Goal: Task Accomplishment & Management: Use online tool/utility

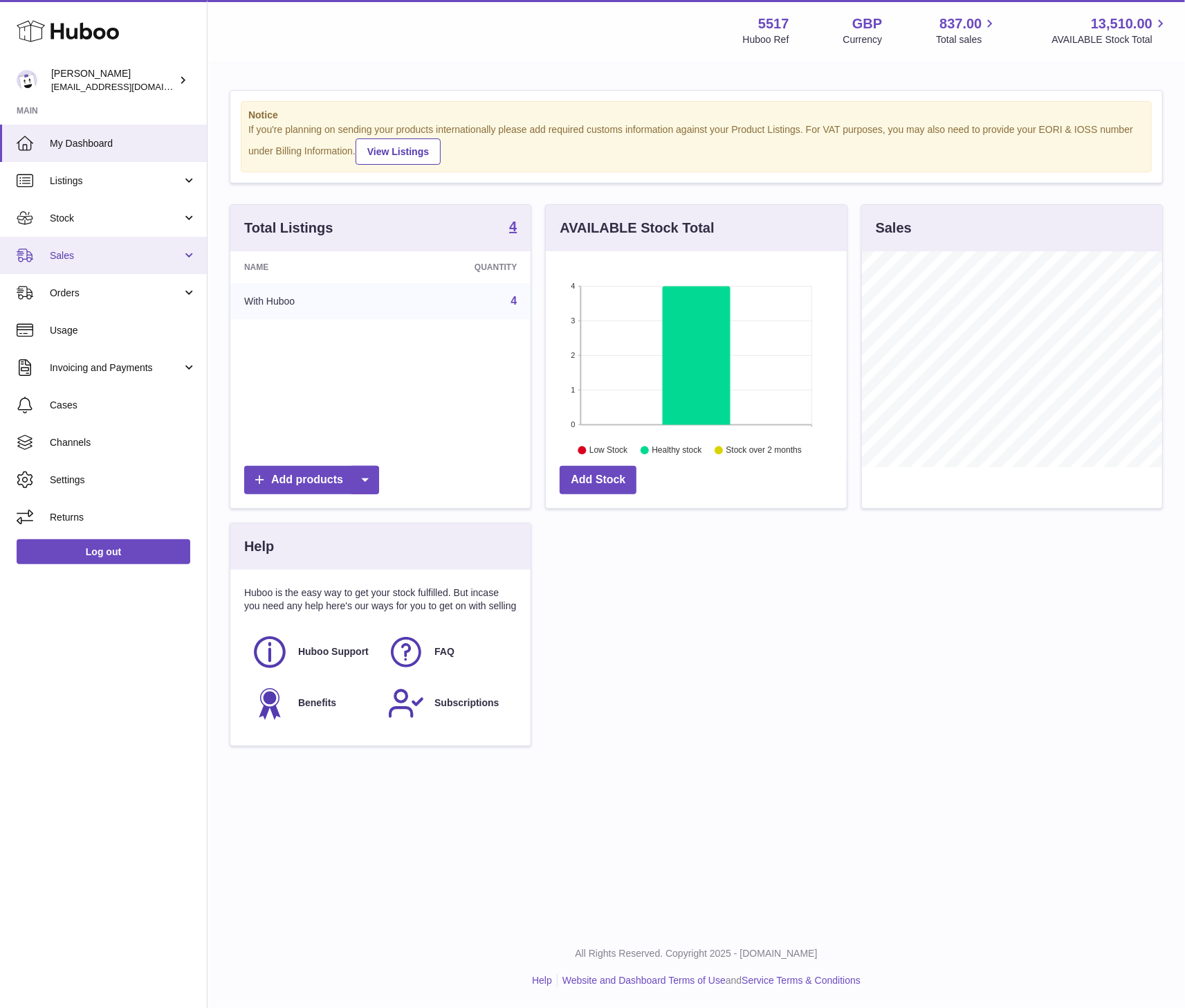
scroll to position [216, 301]
click at [128, 250] on span "Sales" at bounding box center [116, 256] width 132 height 13
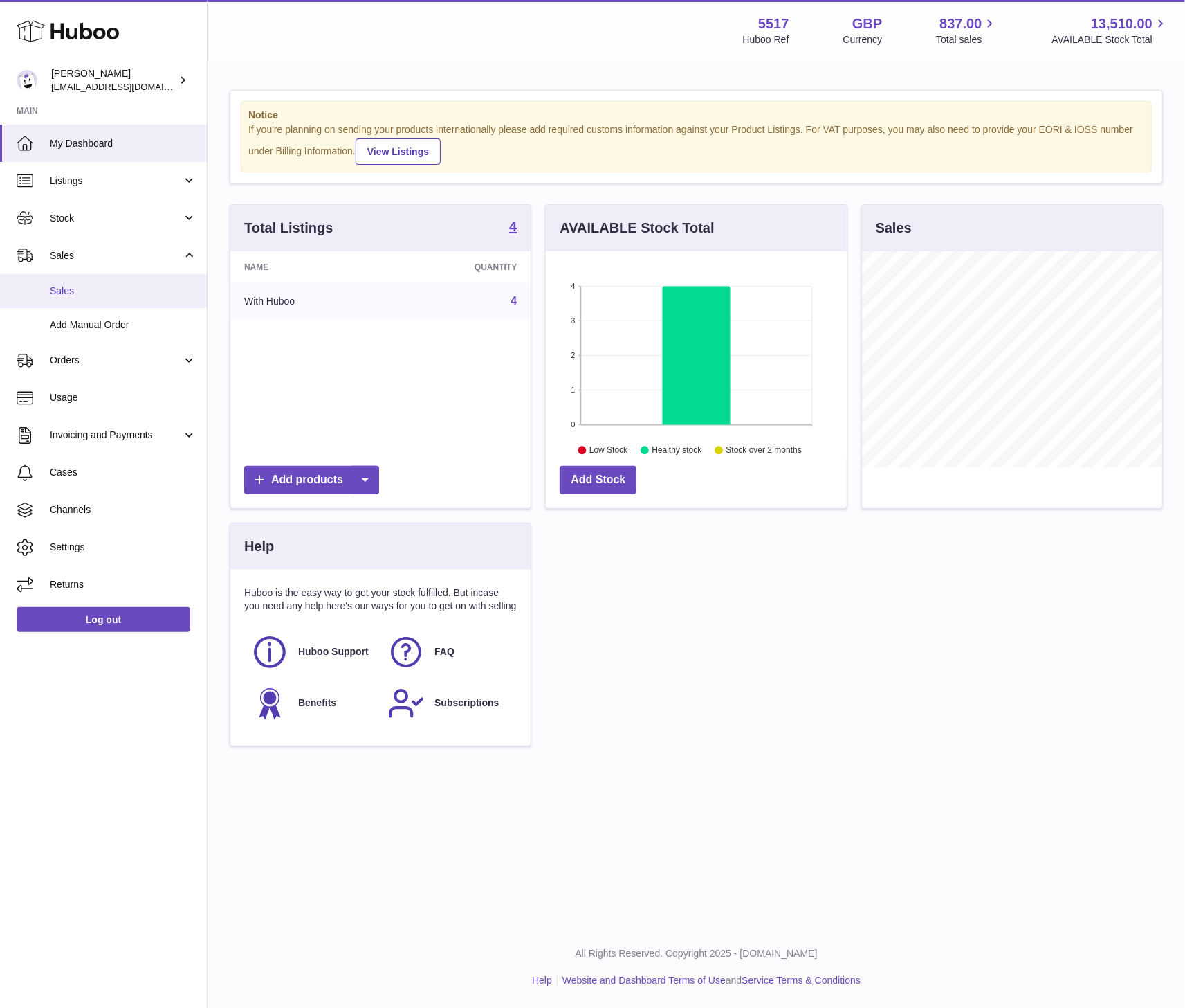
click at [92, 293] on span "Sales" at bounding box center [123, 291] width 146 height 13
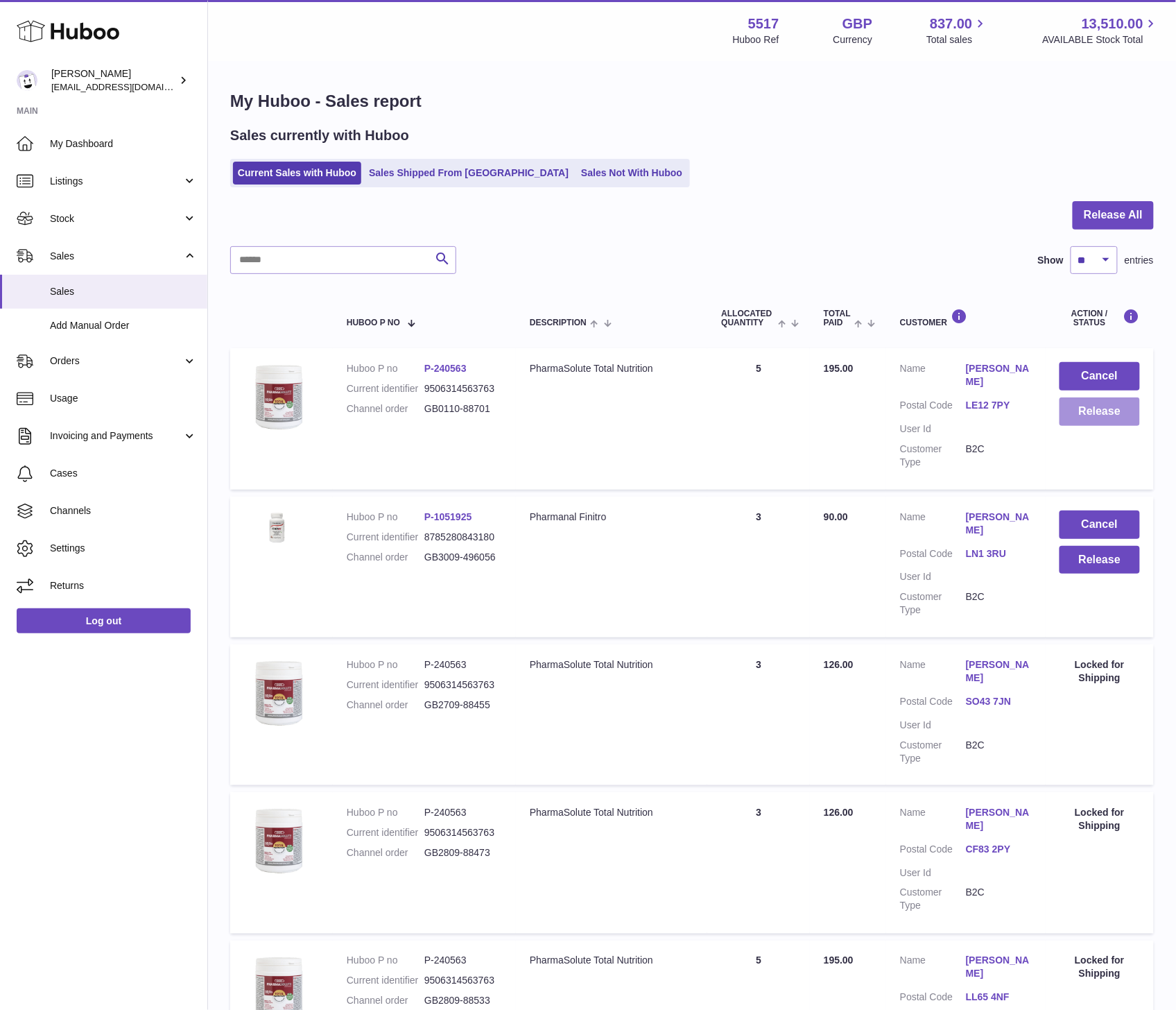
click at [1124, 422] on button "Release" at bounding box center [1099, 410] width 80 height 28
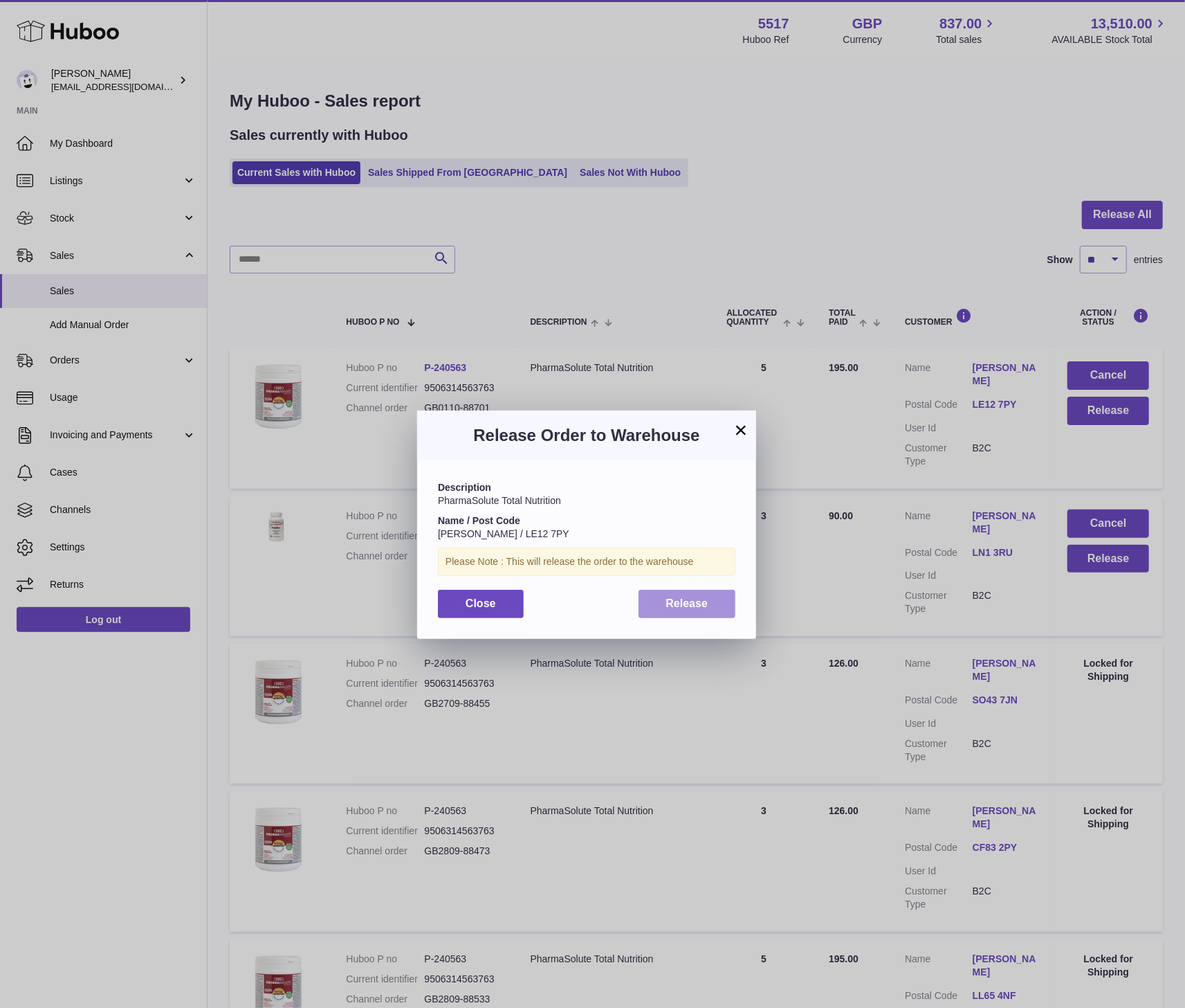
click at [676, 593] on button "Release" at bounding box center [687, 603] width 97 height 28
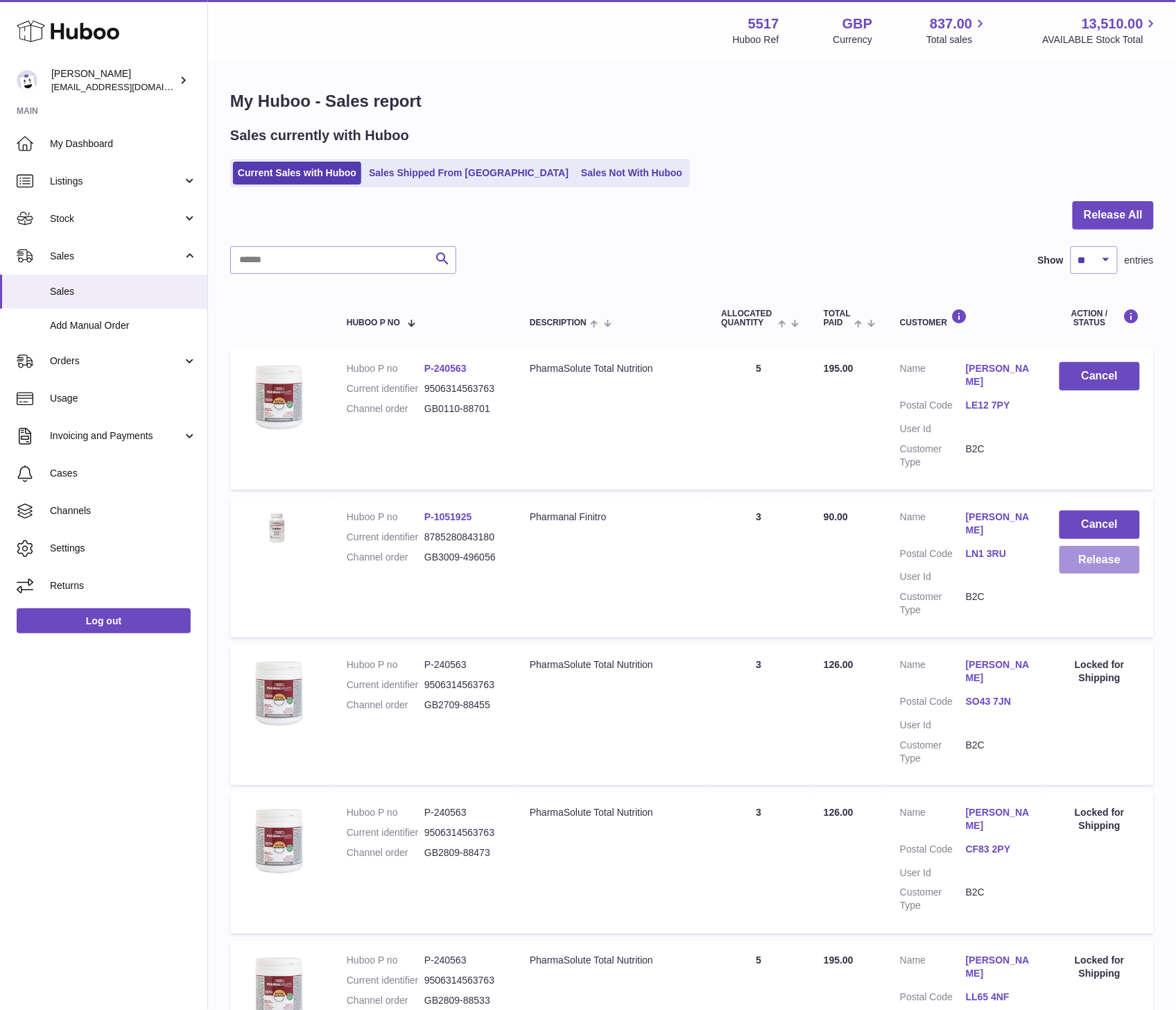
click at [1105, 562] on button "Release" at bounding box center [1099, 559] width 80 height 28
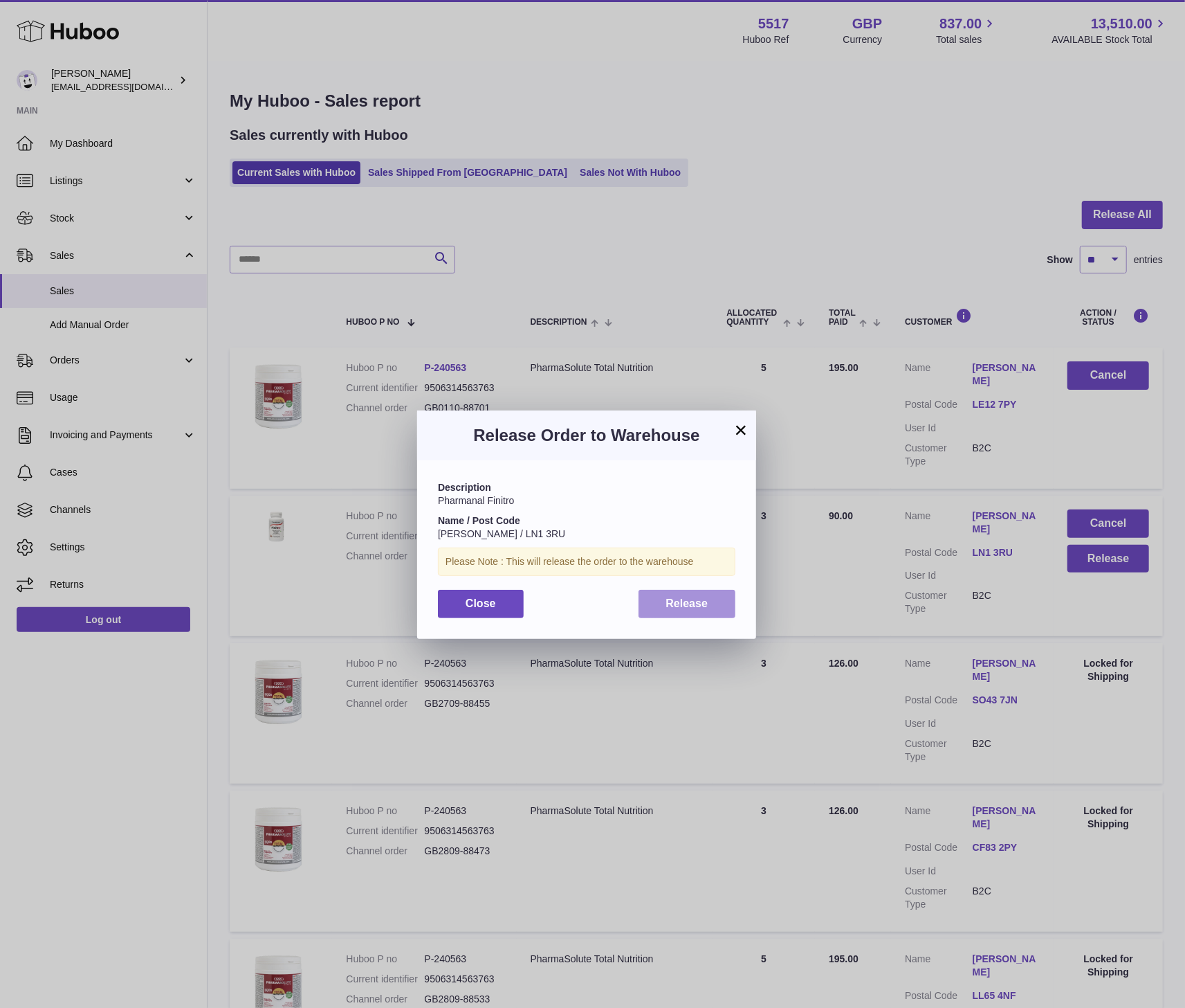
click at [667, 605] on span "Release" at bounding box center [688, 603] width 42 height 12
